Goal: Task Accomplishment & Management: Manage account settings

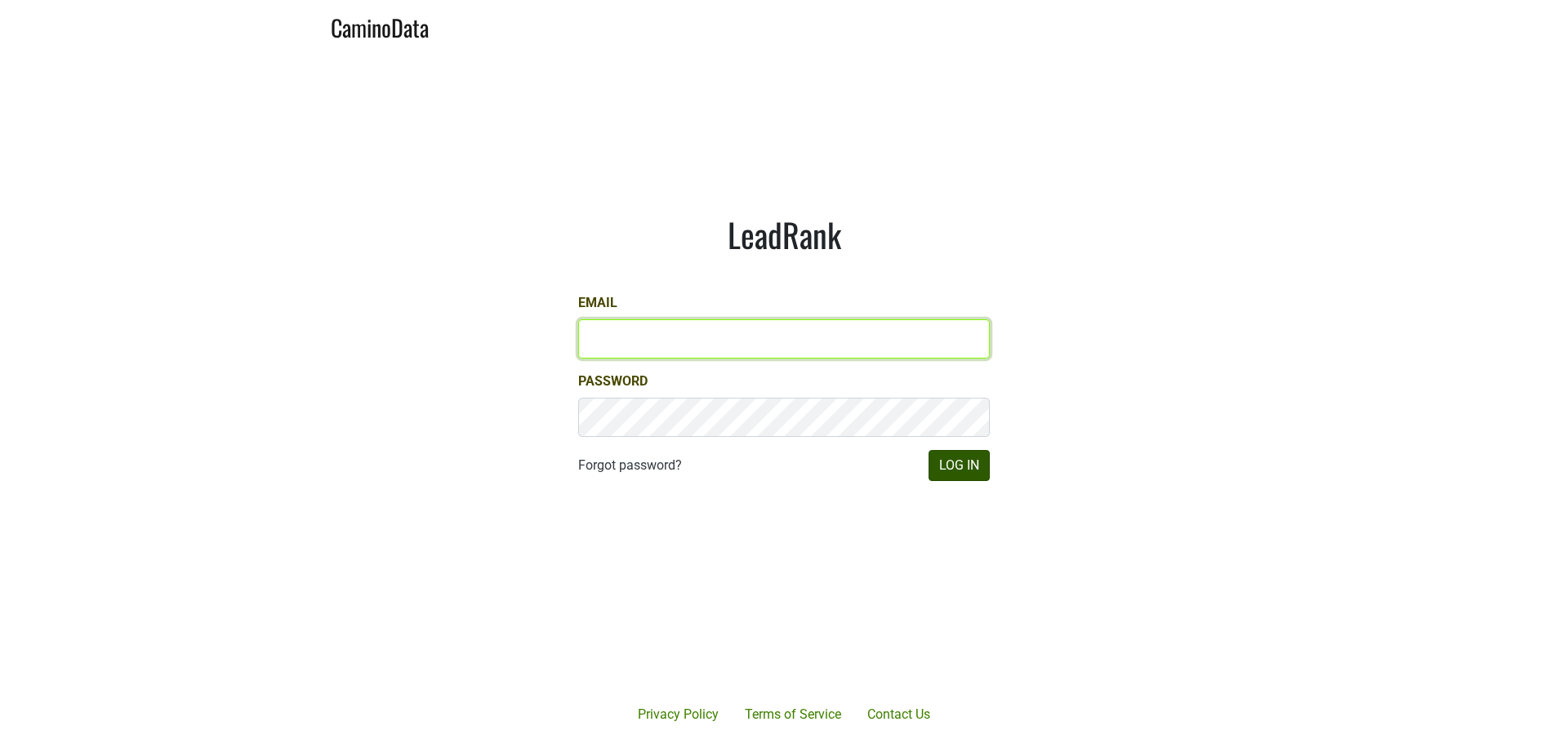
type input "[PERSON_NAME][EMAIL_ADDRESS][DOMAIN_NAME]"
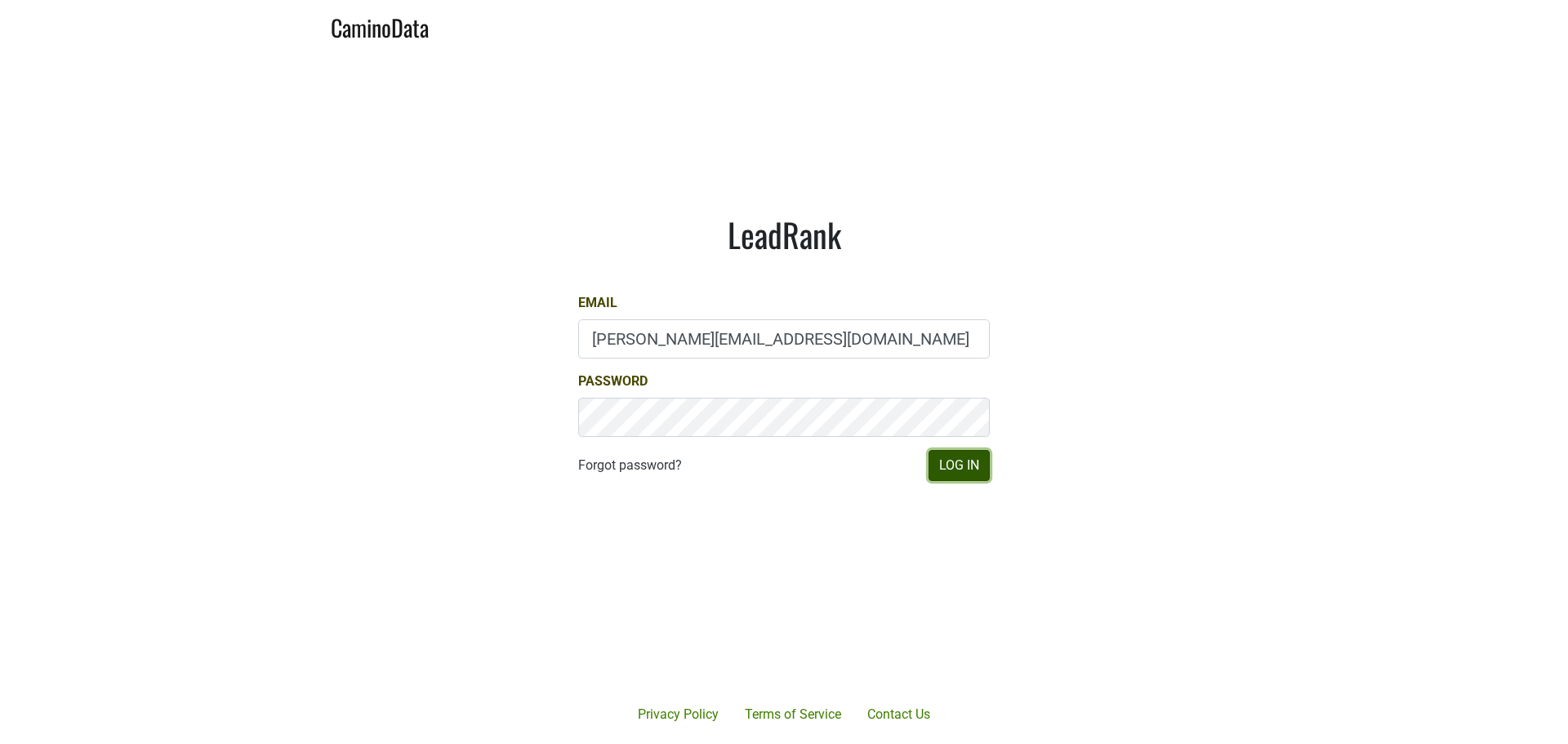
click at [948, 467] on button "Log In" at bounding box center [959, 466] width 61 height 31
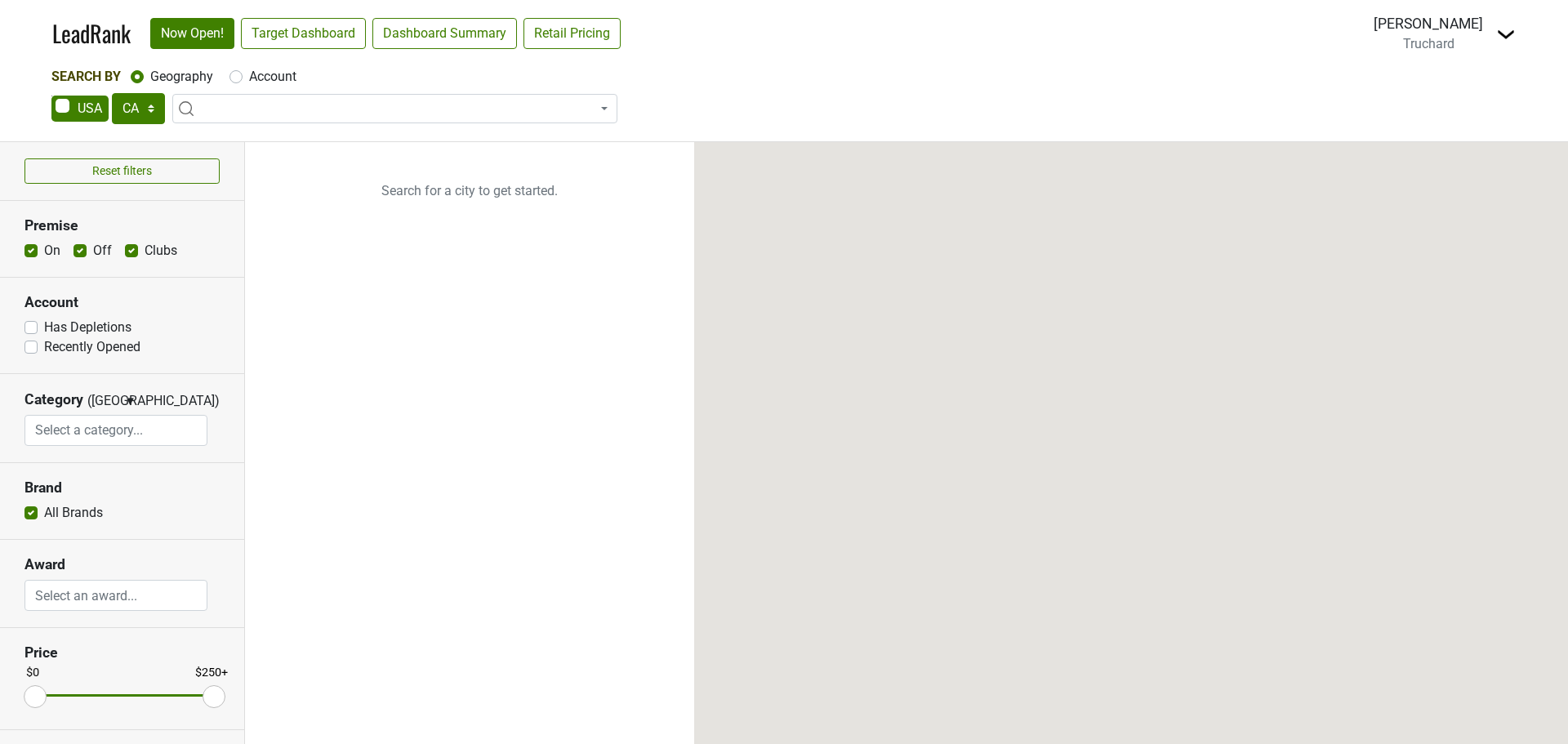
select select "CA"
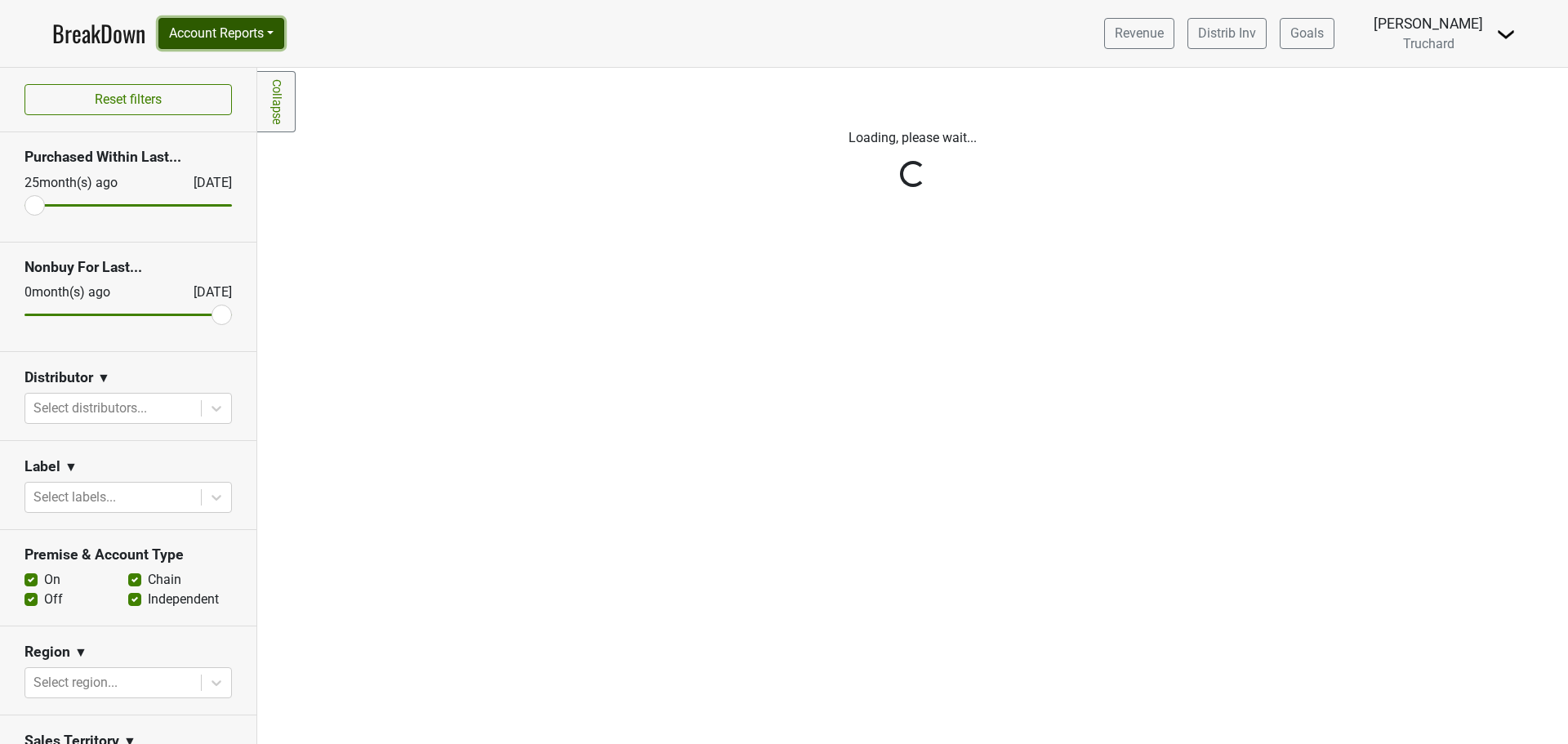
click at [227, 31] on button "Account Reports" at bounding box center [221, 33] width 126 height 31
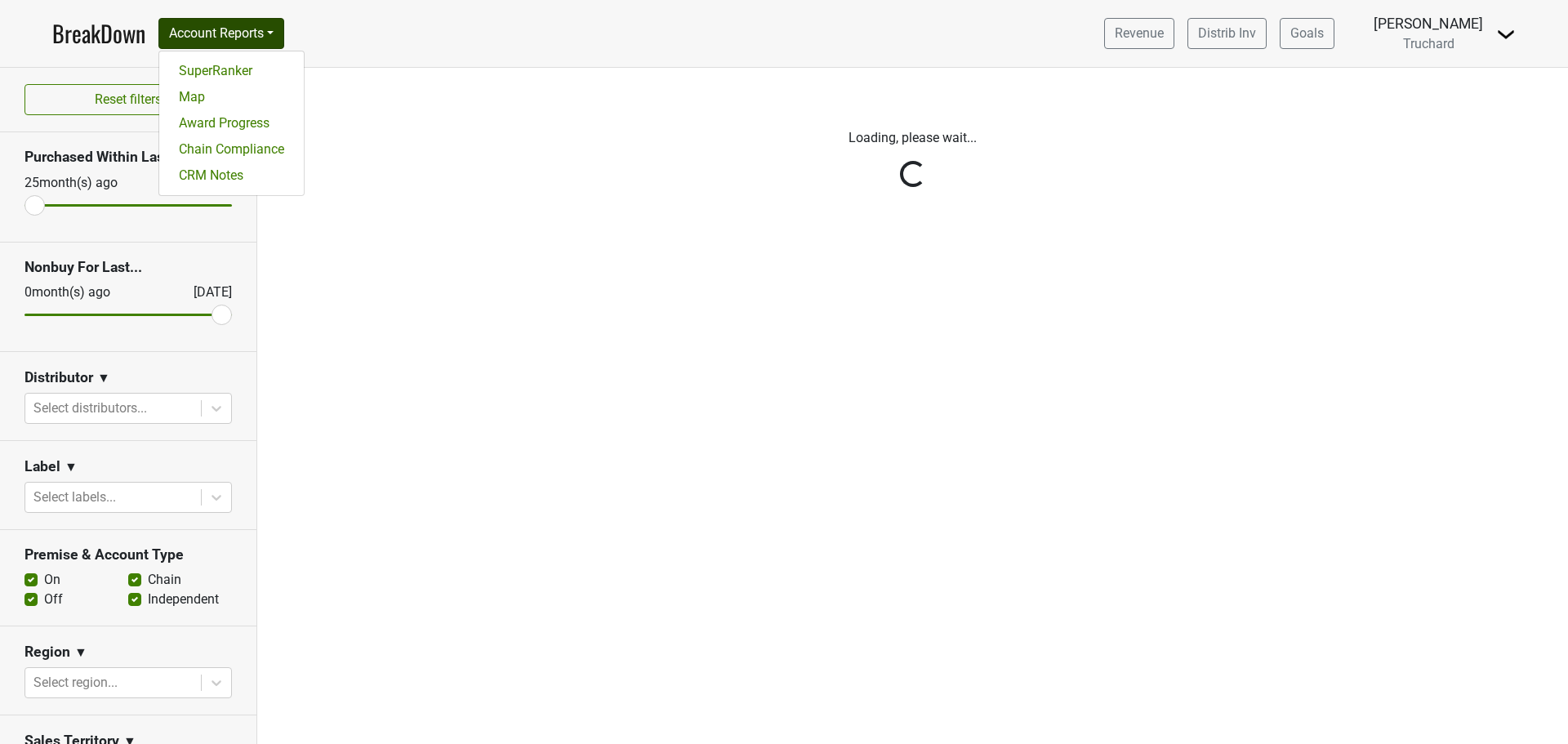
click at [86, 39] on link "BreakDown" at bounding box center [99, 33] width 93 height 34
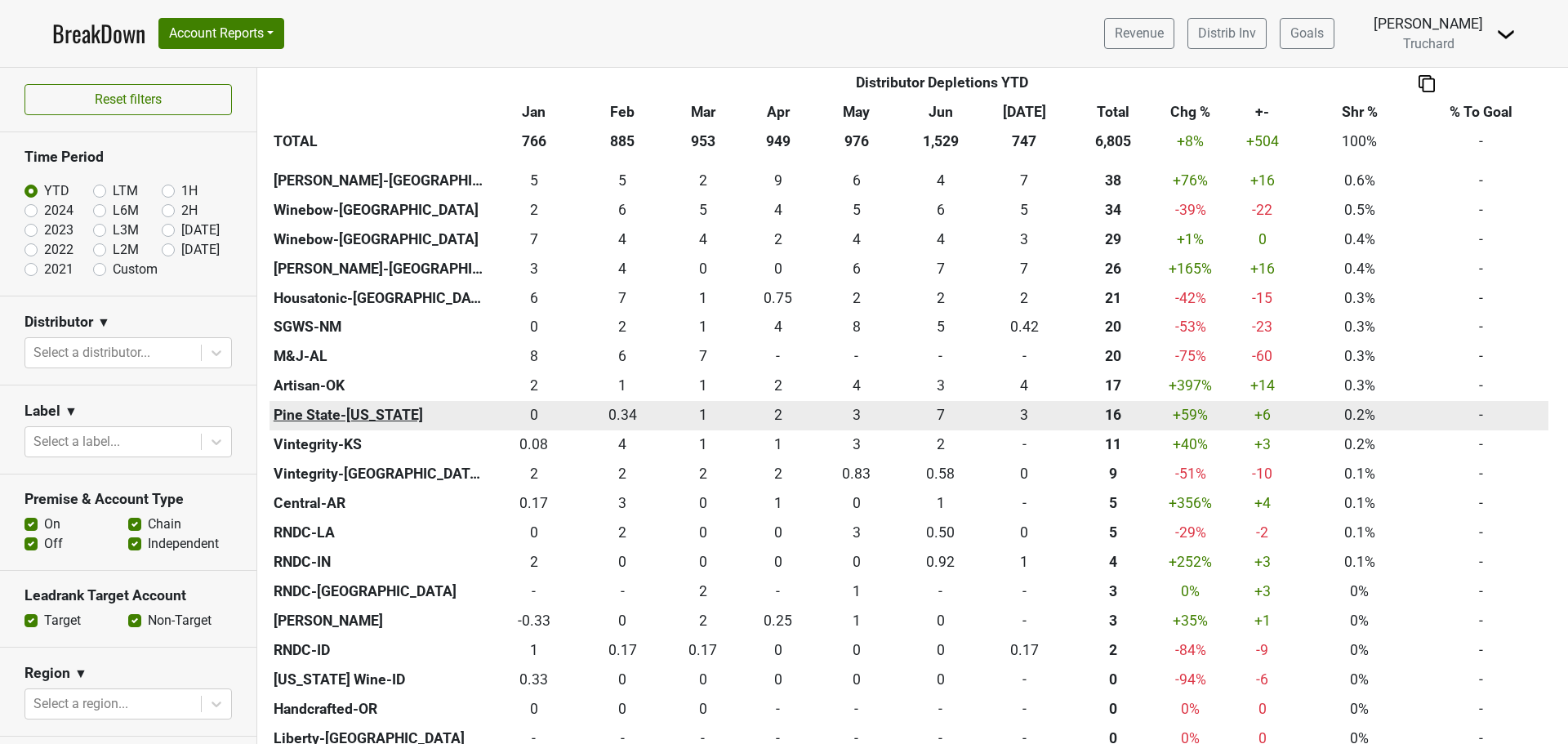
scroll to position [1144, 0]
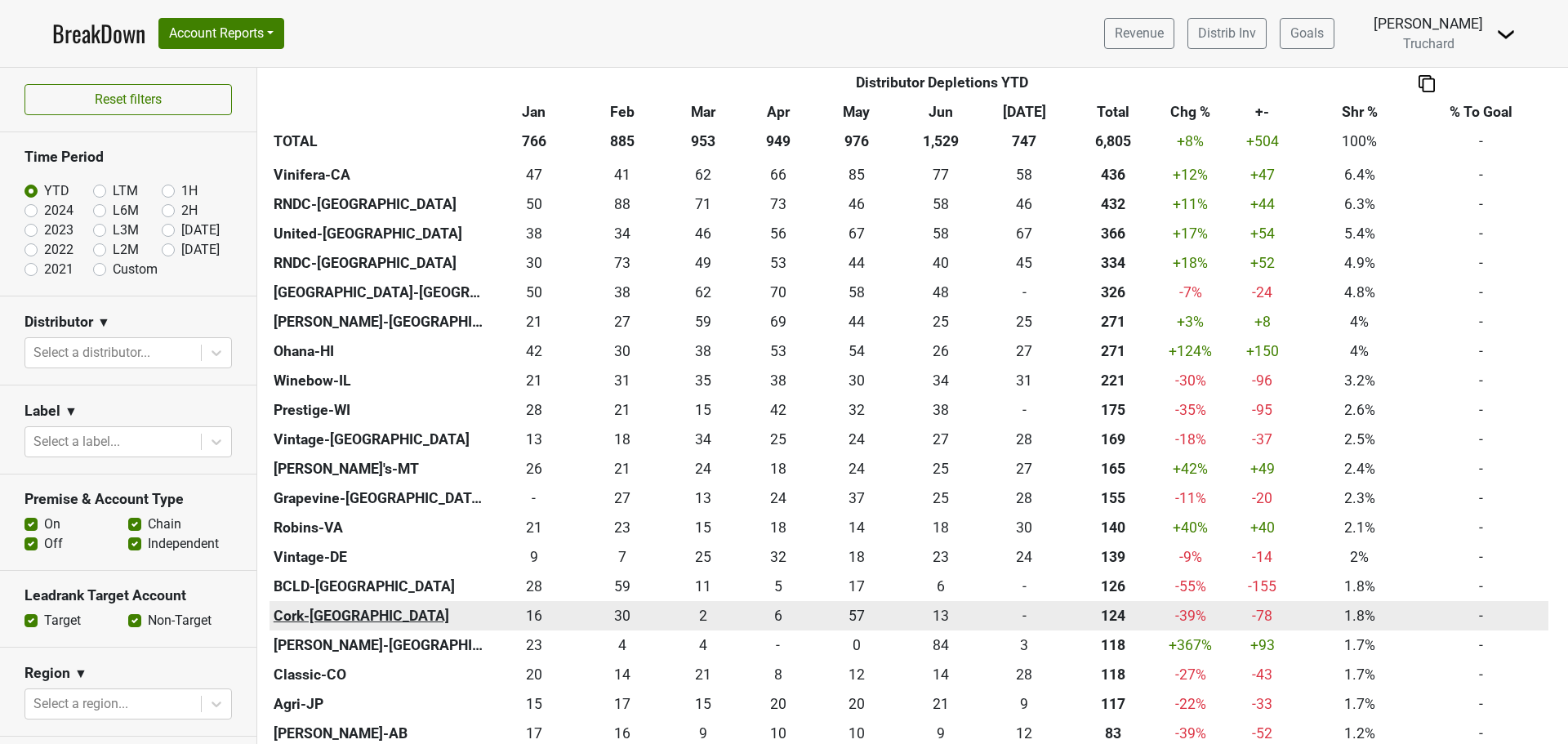
scroll to position [490, 0]
click at [298, 608] on th "Cork-NV" at bounding box center [378, 615] width 217 height 30
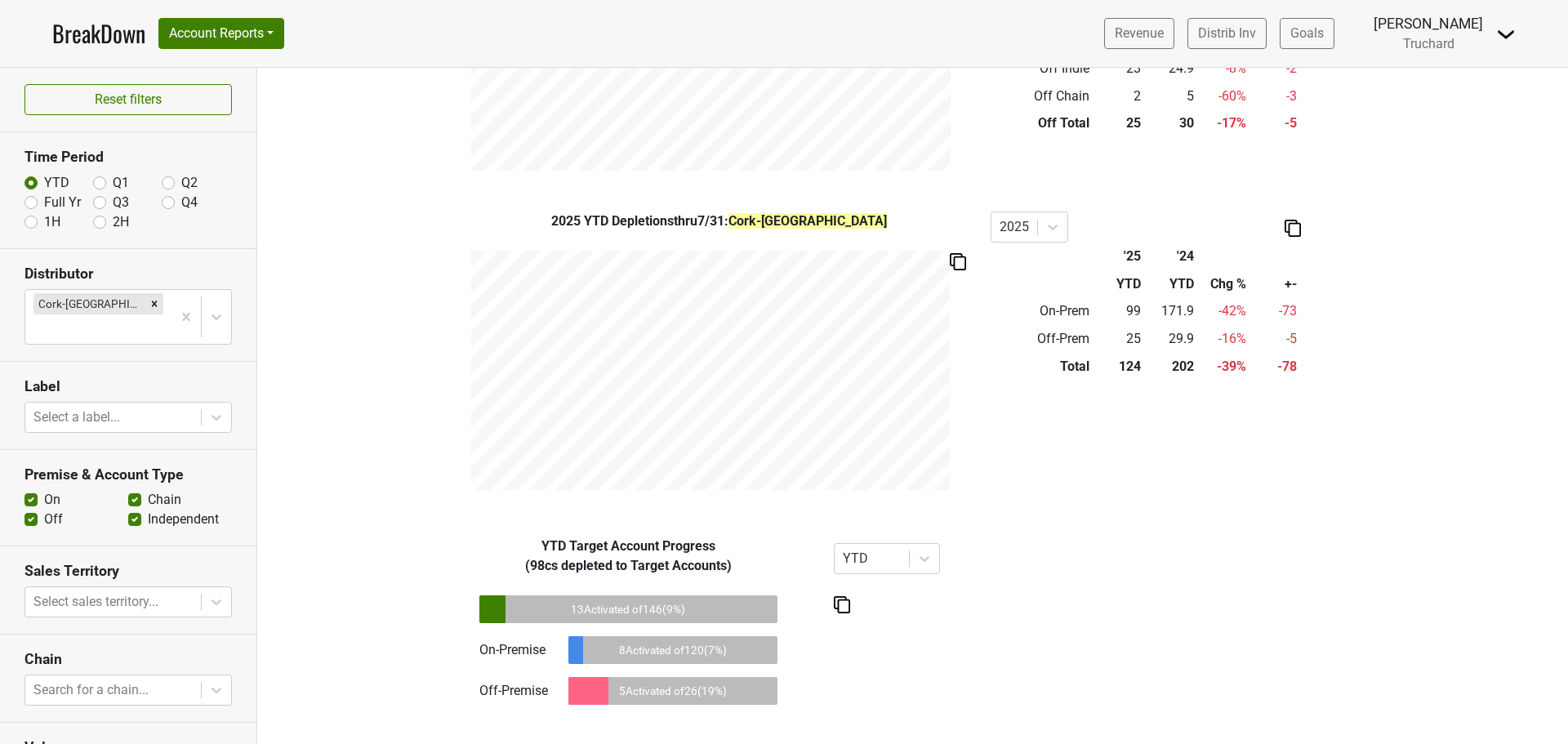
scroll to position [764, 0]
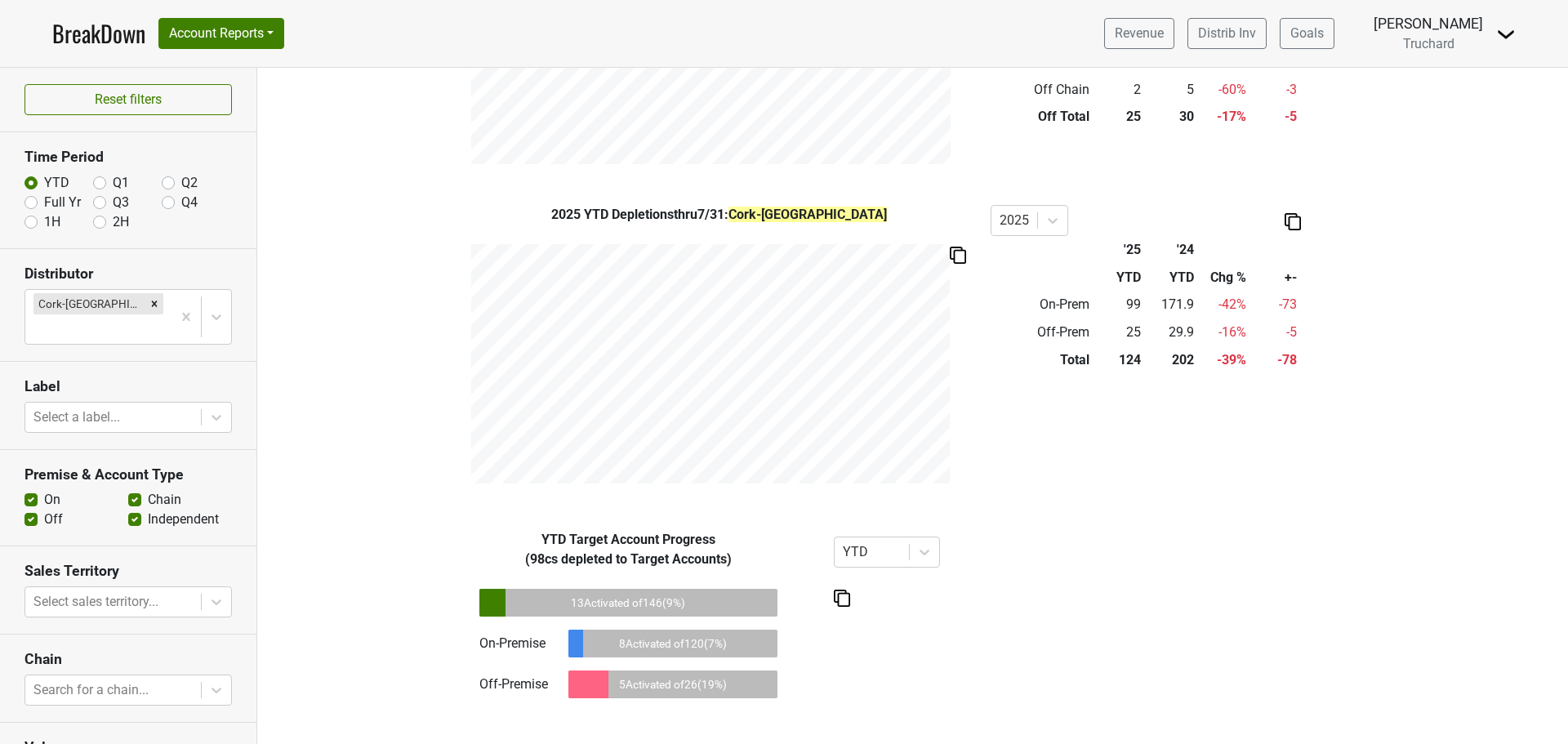
click at [627, 552] on div "( 98 cs depleted to Target Accounts)" at bounding box center [628, 559] width 338 height 20
drag, startPoint x: 626, startPoint y: 654, endPoint x: 621, endPoint y: 661, distance: 8.6
click at [626, 654] on div "8 Activated of 120 ( 7 %)" at bounding box center [672, 644] width 209 height 28
click at [557, 742] on div "Filters Cork-NV YTD Depletions thru 7/31 : Cork-NV Jan Feb Mar Apr May Jun Jul …" at bounding box center [912, 406] width 1311 height 676
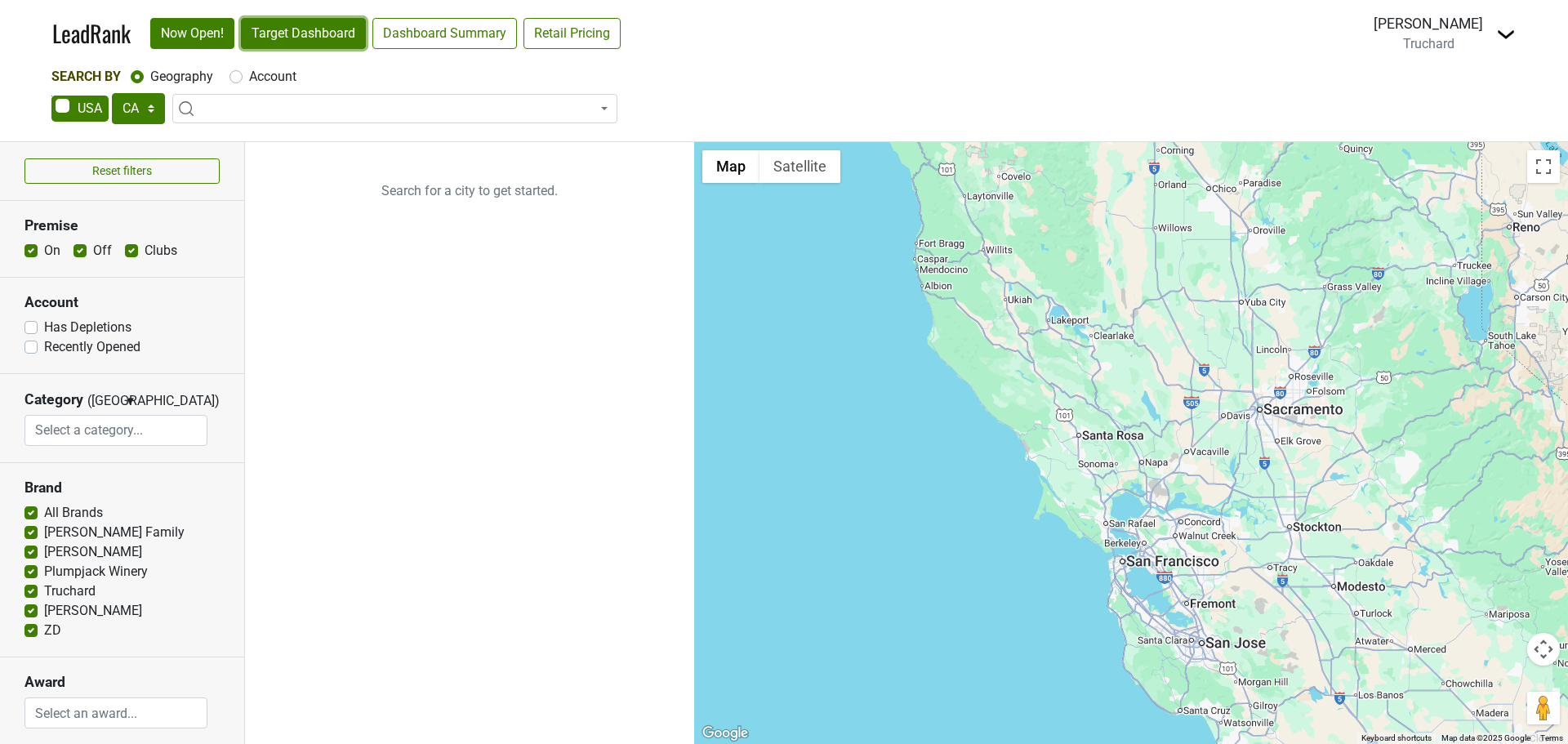
click at [304, 41] on link "Target Dashboard" at bounding box center [303, 33] width 125 height 31
click at [151, 102] on select "AK AL AR AZ CA CO CT DC DE FL GA HI IA ID IL IN KS KY LA MA MD ME MI MN MO MS M…" at bounding box center [138, 109] width 53 height 31
select select "NV"
click at [112, 93] on select "AK AL AR AZ CA CO CT DC DE FL GA HI IA ID IL IN KS KY LA MA MD ME MI MN MO MS M…" at bounding box center [138, 109] width 53 height 31
click at [360, 315] on ul "Search for a city to get started." at bounding box center [470, 444] width 449 height 602
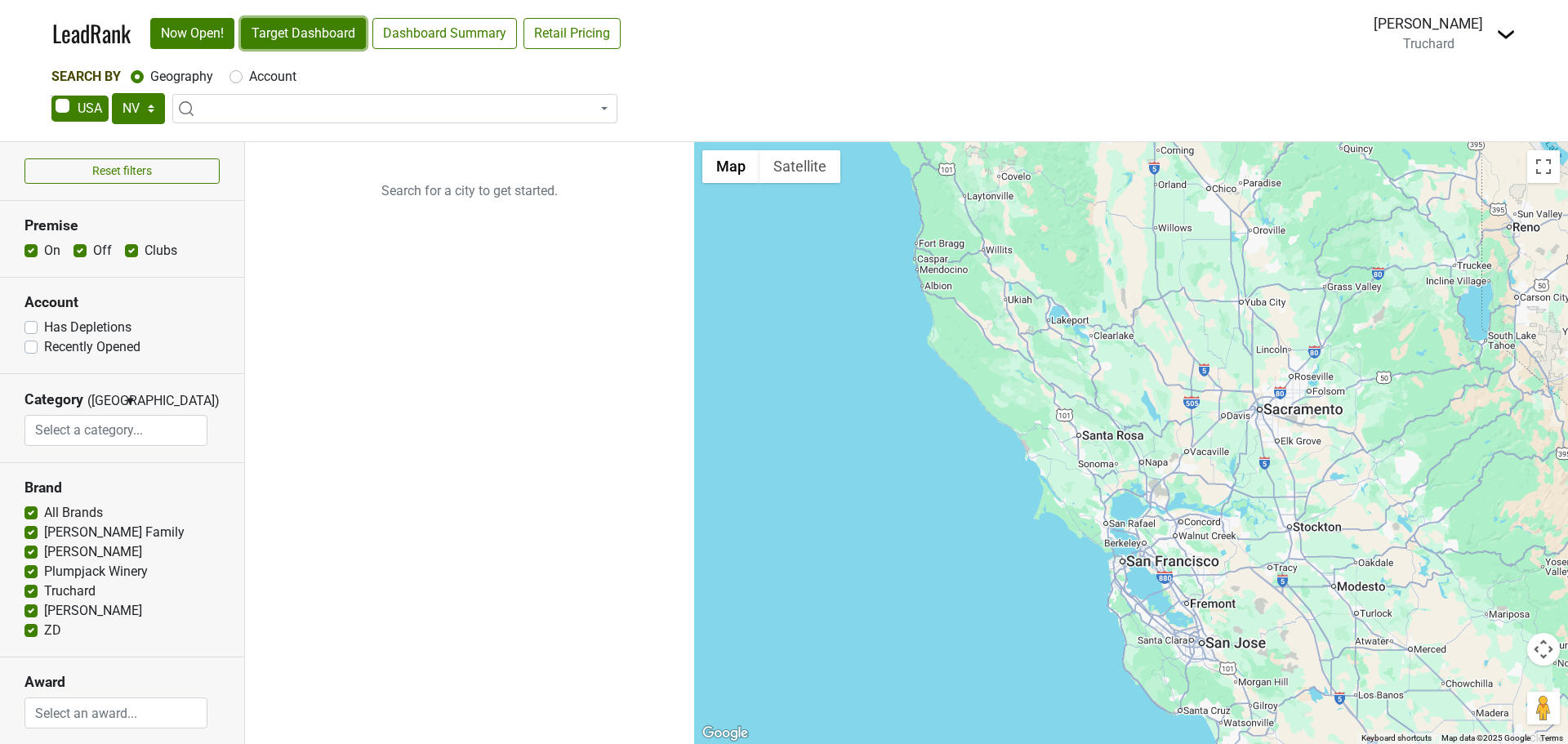
click at [312, 22] on link "Target Dashboard" at bounding box center [303, 33] width 125 height 31
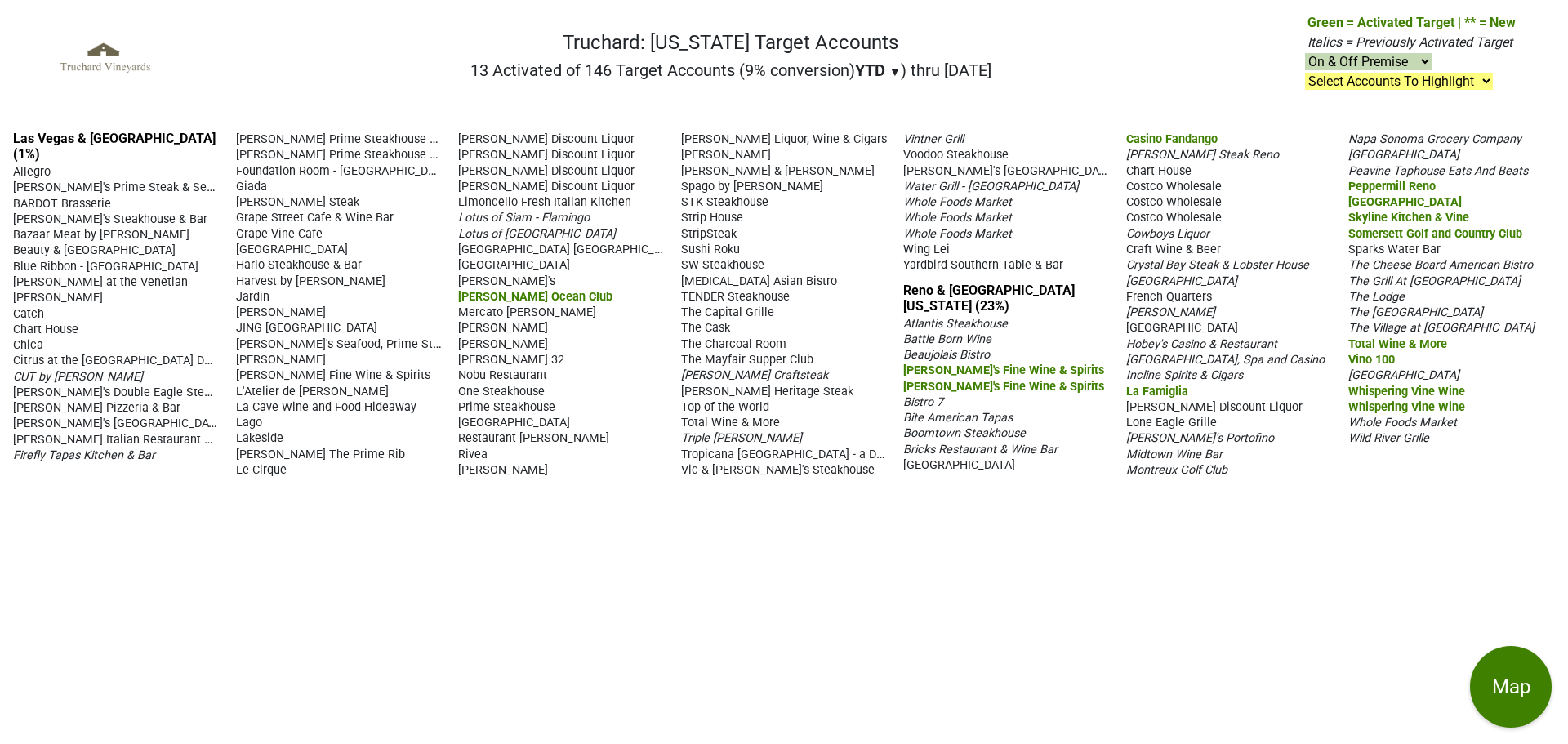
click at [538, 88] on nav "Truchard: [US_STATE] Target Accounts 13 Activated of 146 Target Accounts (9% co…" at bounding box center [784, 64] width 1490 height 104
click at [559, 180] on span "[PERSON_NAME] Discount Liquor" at bounding box center [546, 187] width 176 height 14
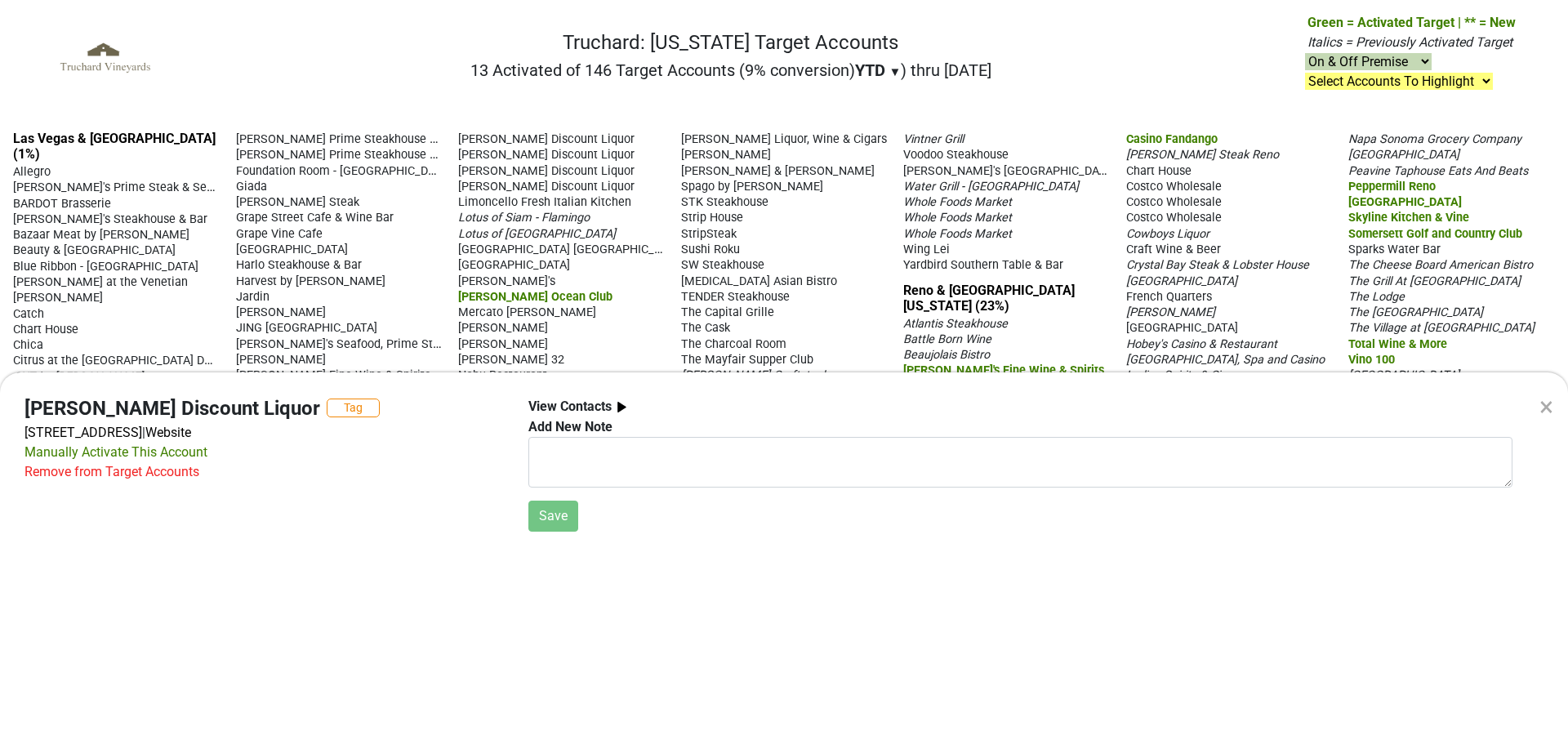
click at [1542, 402] on div "×" at bounding box center [1546, 407] width 14 height 39
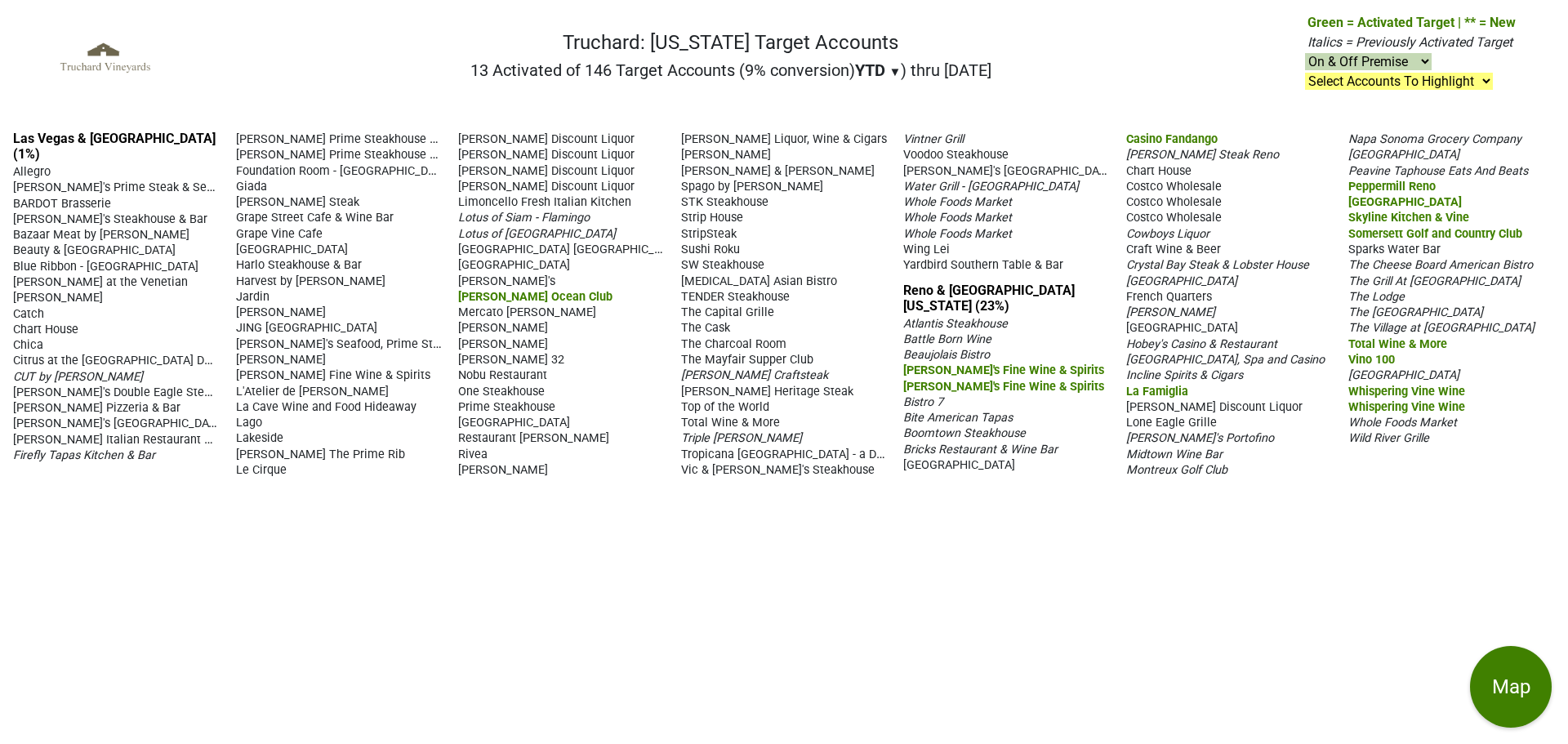
click at [1156, 180] on span "Costco Wholesale" at bounding box center [1174, 187] width 96 height 14
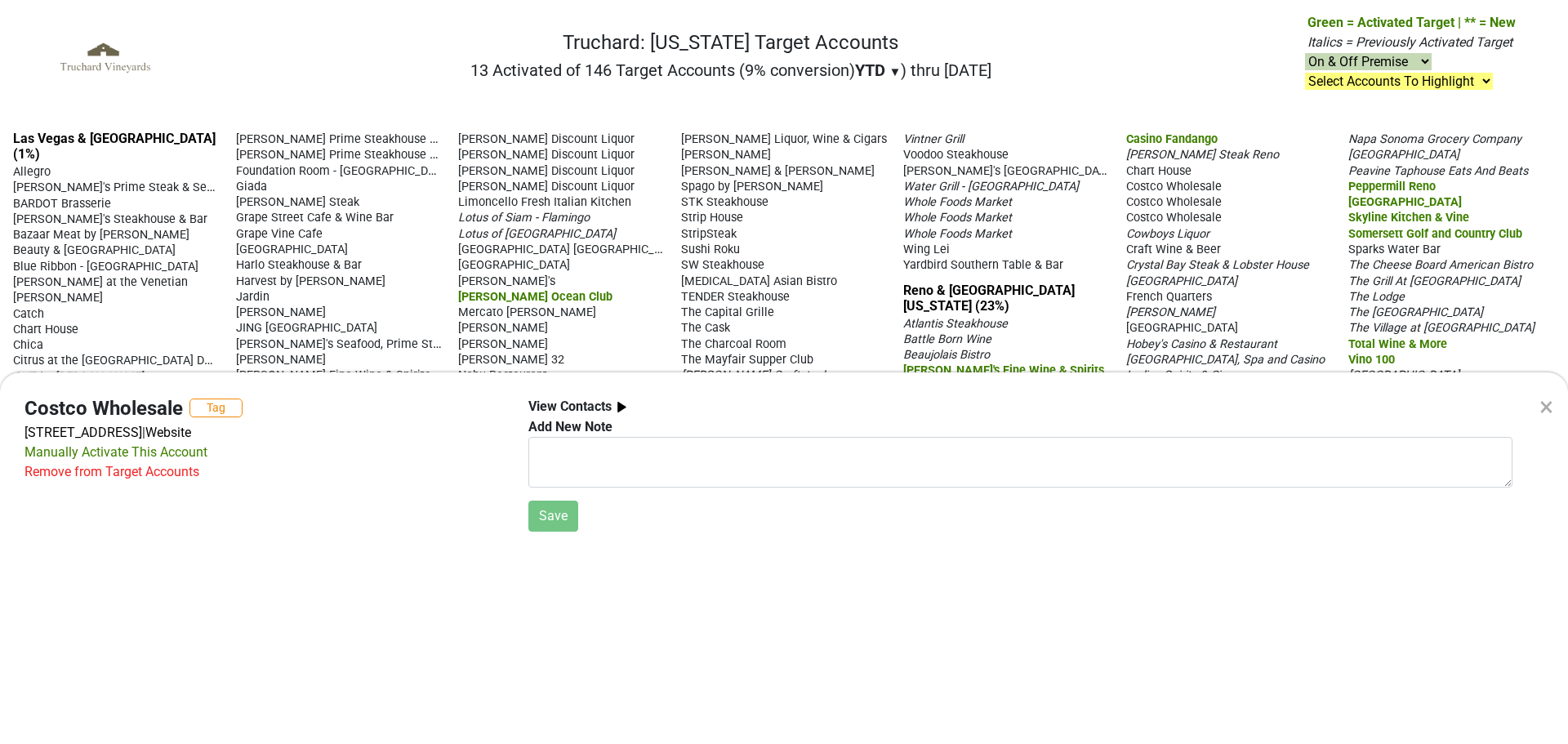
click at [140, 474] on div "Remove from Target Accounts" at bounding box center [112, 472] width 175 height 20
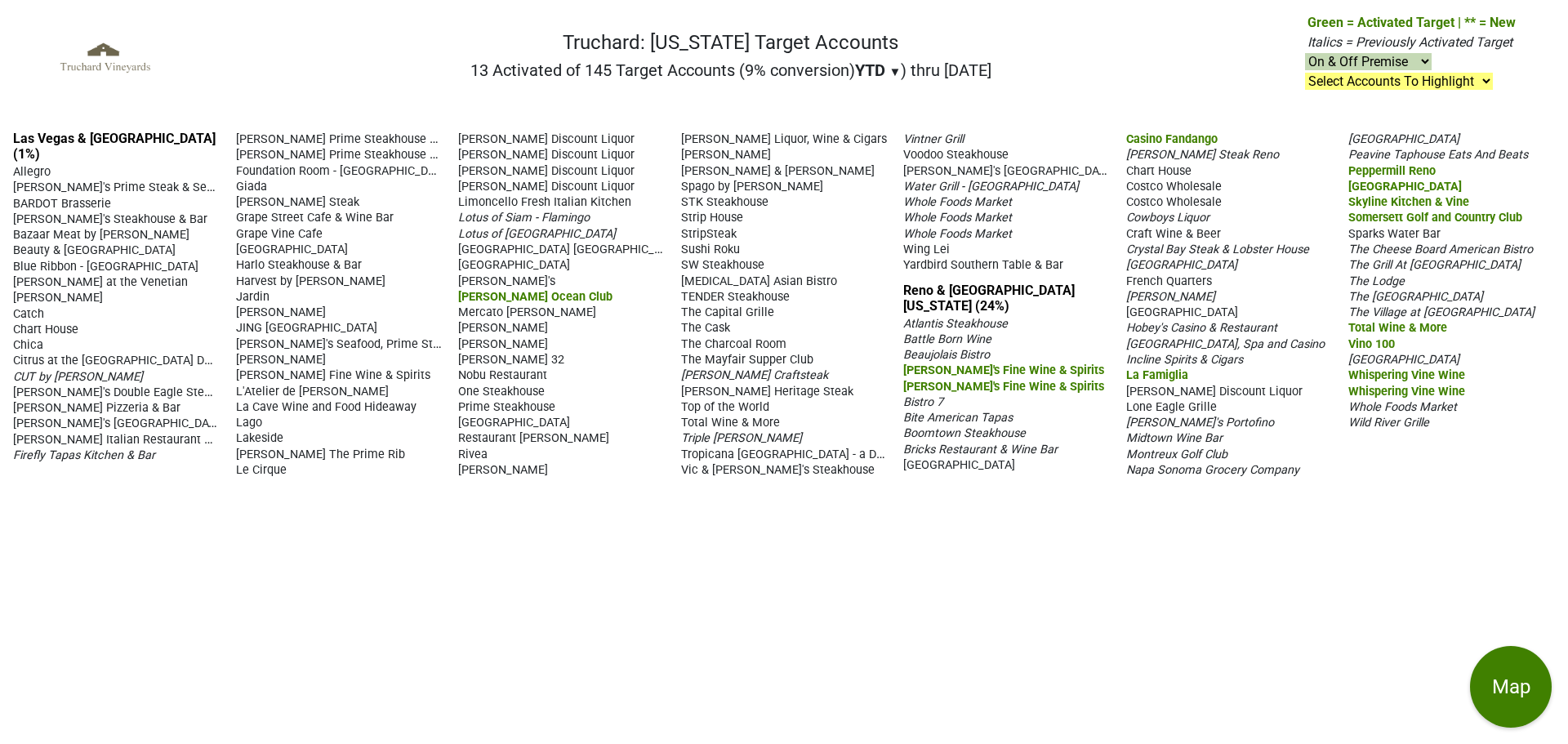
click at [1180, 193] on span "Costco Wholesale" at bounding box center [1174, 187] width 96 height 14
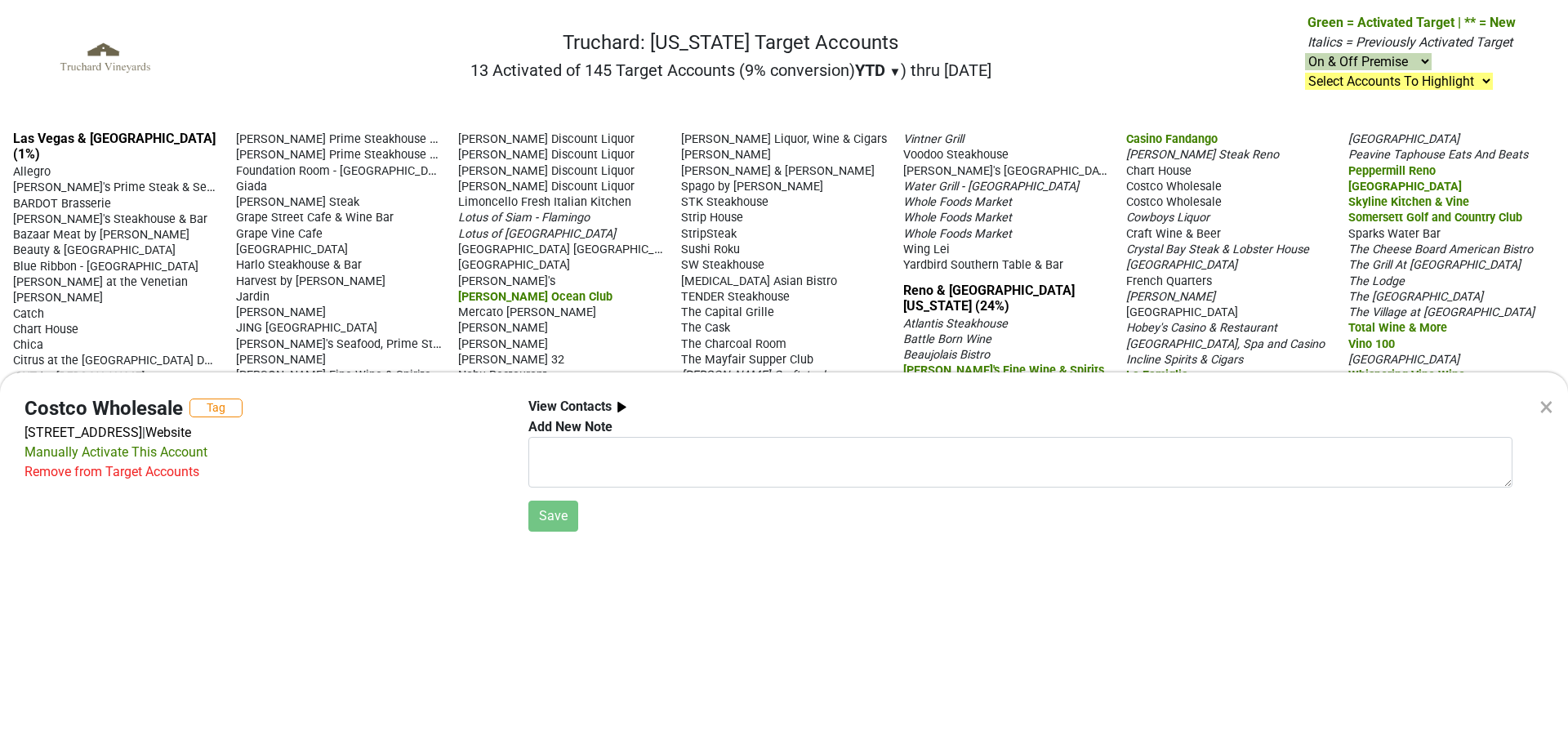
click at [136, 476] on div "Remove from Target Accounts" at bounding box center [112, 472] width 175 height 20
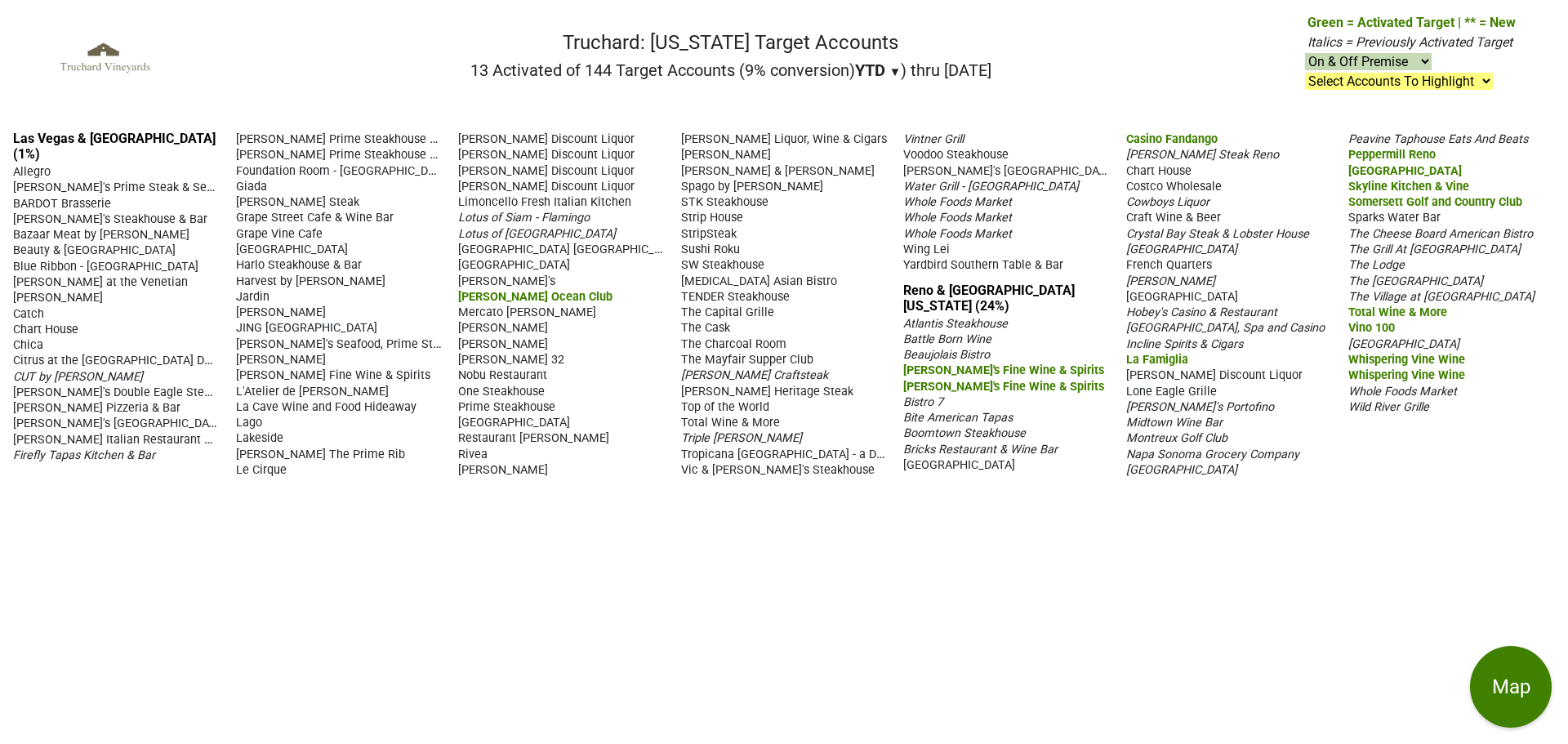
click at [1172, 193] on span "Costco Wholesale" at bounding box center [1174, 187] width 96 height 14
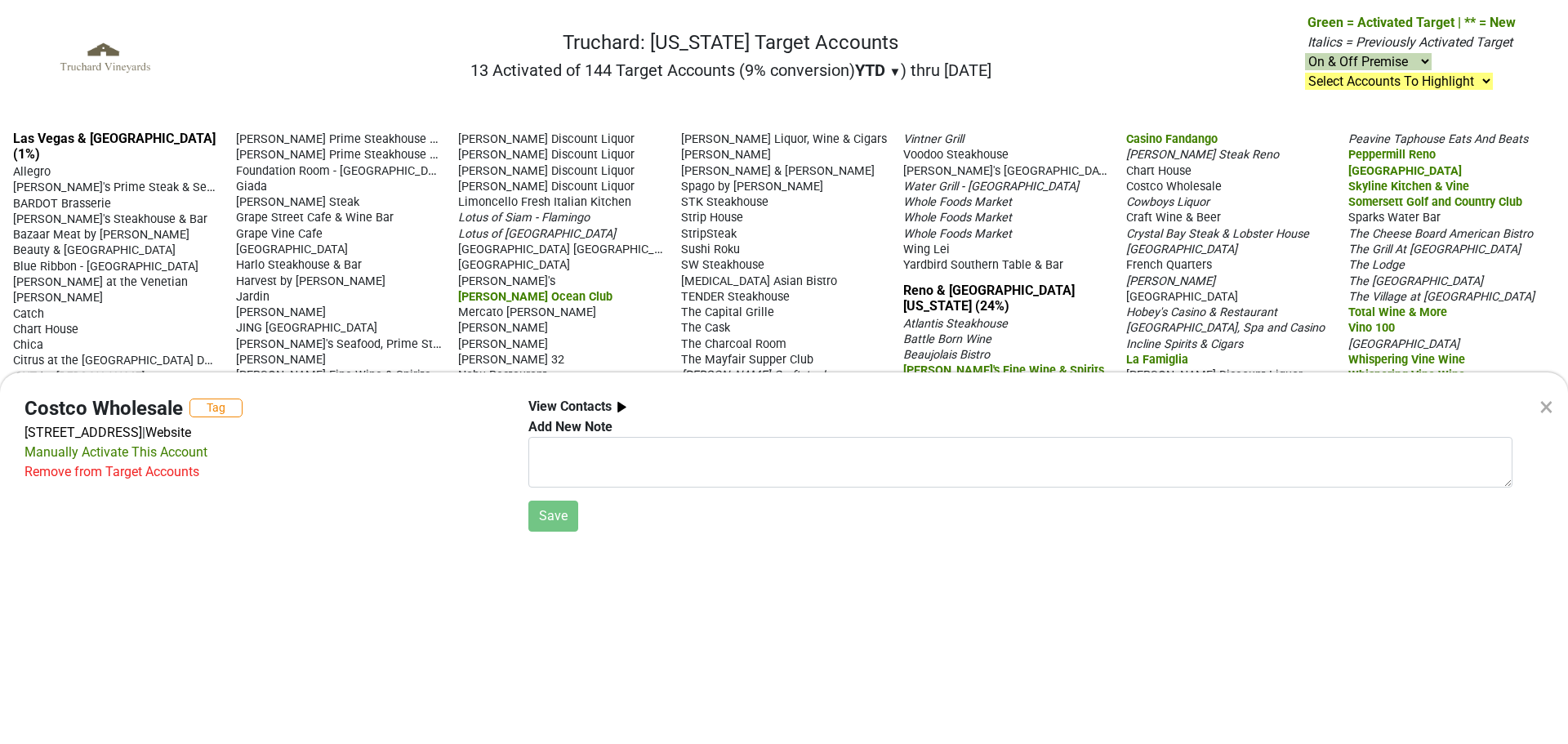
click at [107, 473] on div "Remove from Target Accounts" at bounding box center [112, 472] width 175 height 20
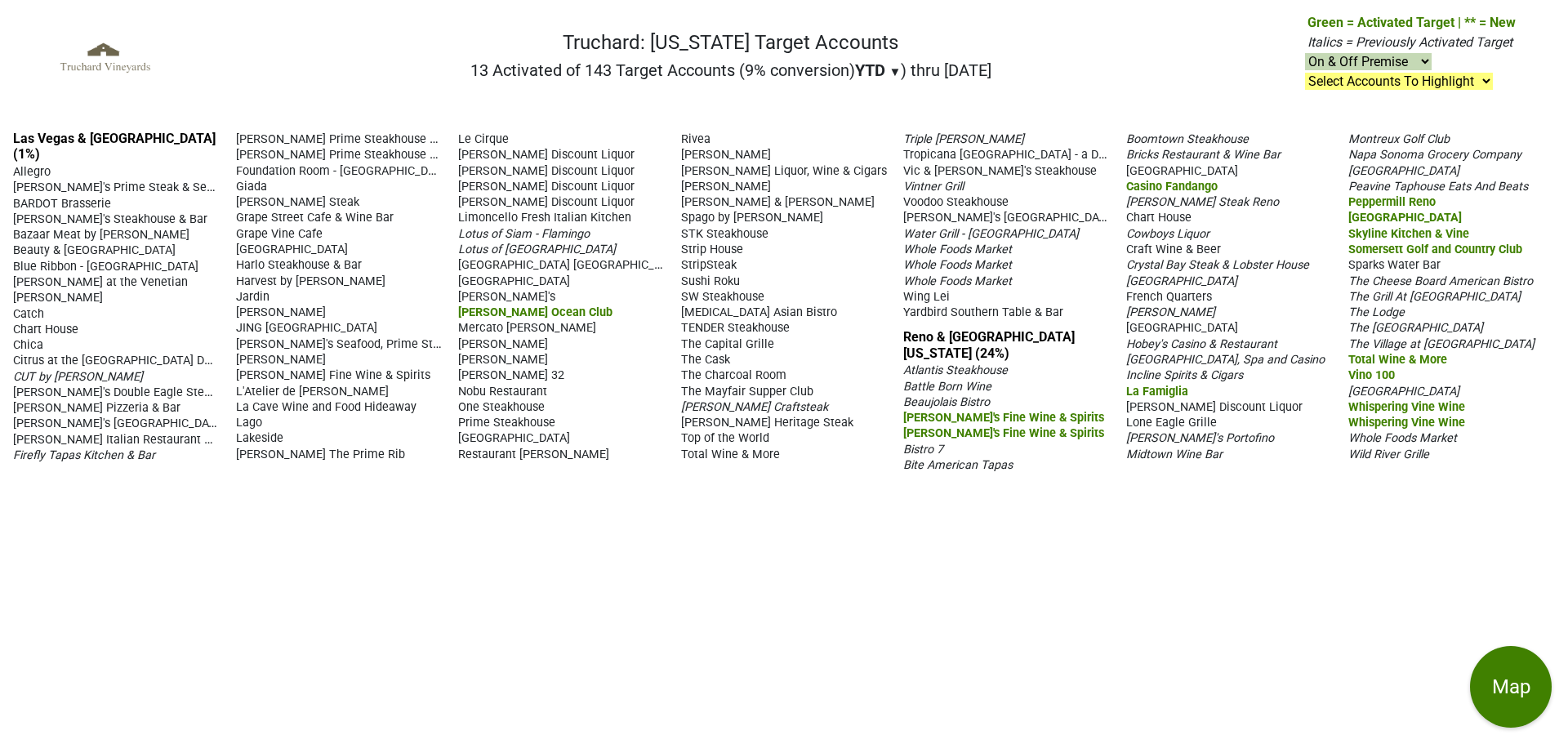
click at [1186, 421] on span "Lone Eagle Grille" at bounding box center [1171, 422] width 91 height 14
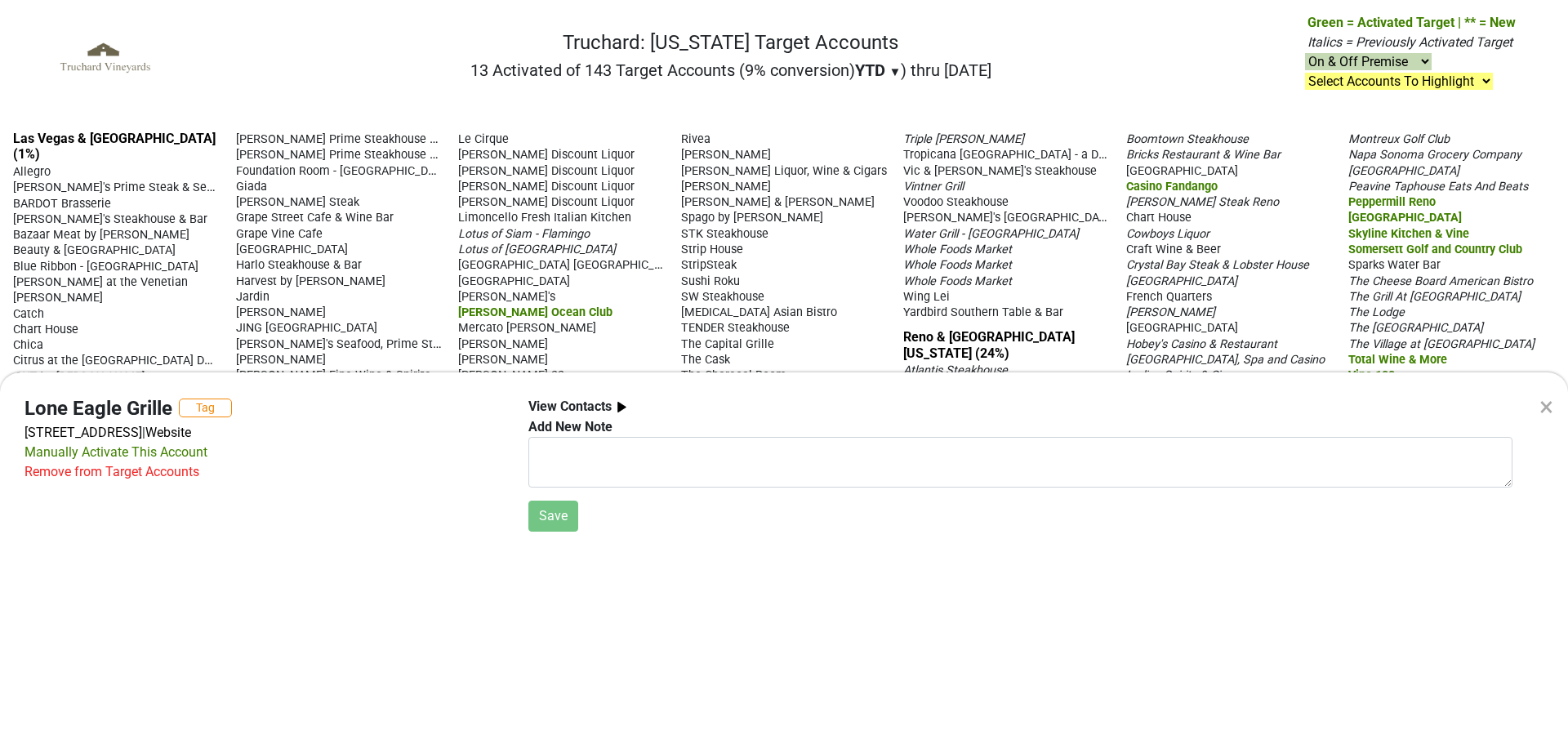
click at [142, 477] on div "Remove from Target Accounts" at bounding box center [112, 472] width 175 height 20
